Goal: Find specific page/section: Find specific page/section

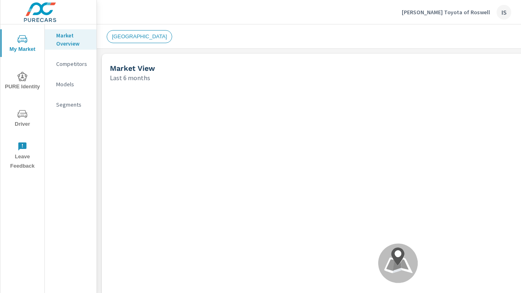
scroll to position [0, 0]
click at [288, 31] on div "[GEOGRAPHIC_DATA]" at bounding box center [341, 36] width 469 height 13
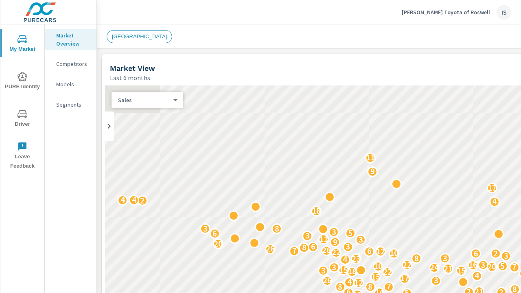
click at [75, 66] on p "Competitors" at bounding box center [73, 64] width 34 height 8
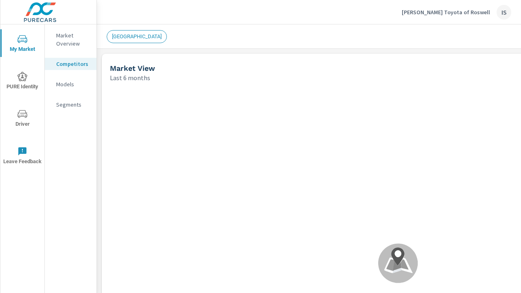
click at [18, 74] on icon "nav menu" at bounding box center [23, 77] width 10 height 10
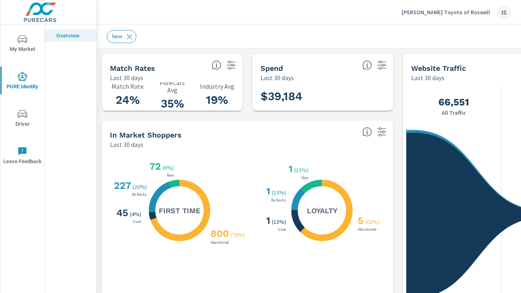
click at [18, 116] on icon "nav menu" at bounding box center [23, 114] width 10 height 10
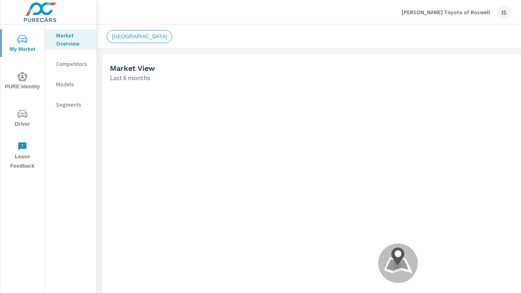
scroll to position [0, 184]
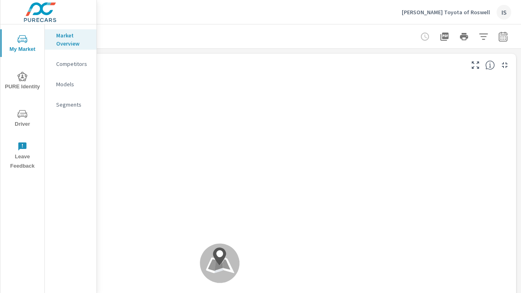
click at [440, 39] on icon "button" at bounding box center [444, 37] width 8 height 8
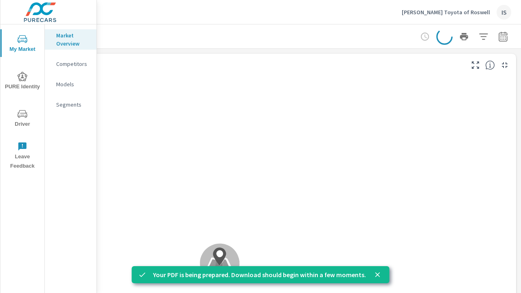
scroll to position [0, 0]
